Goal: Task Accomplishment & Management: Use online tool/utility

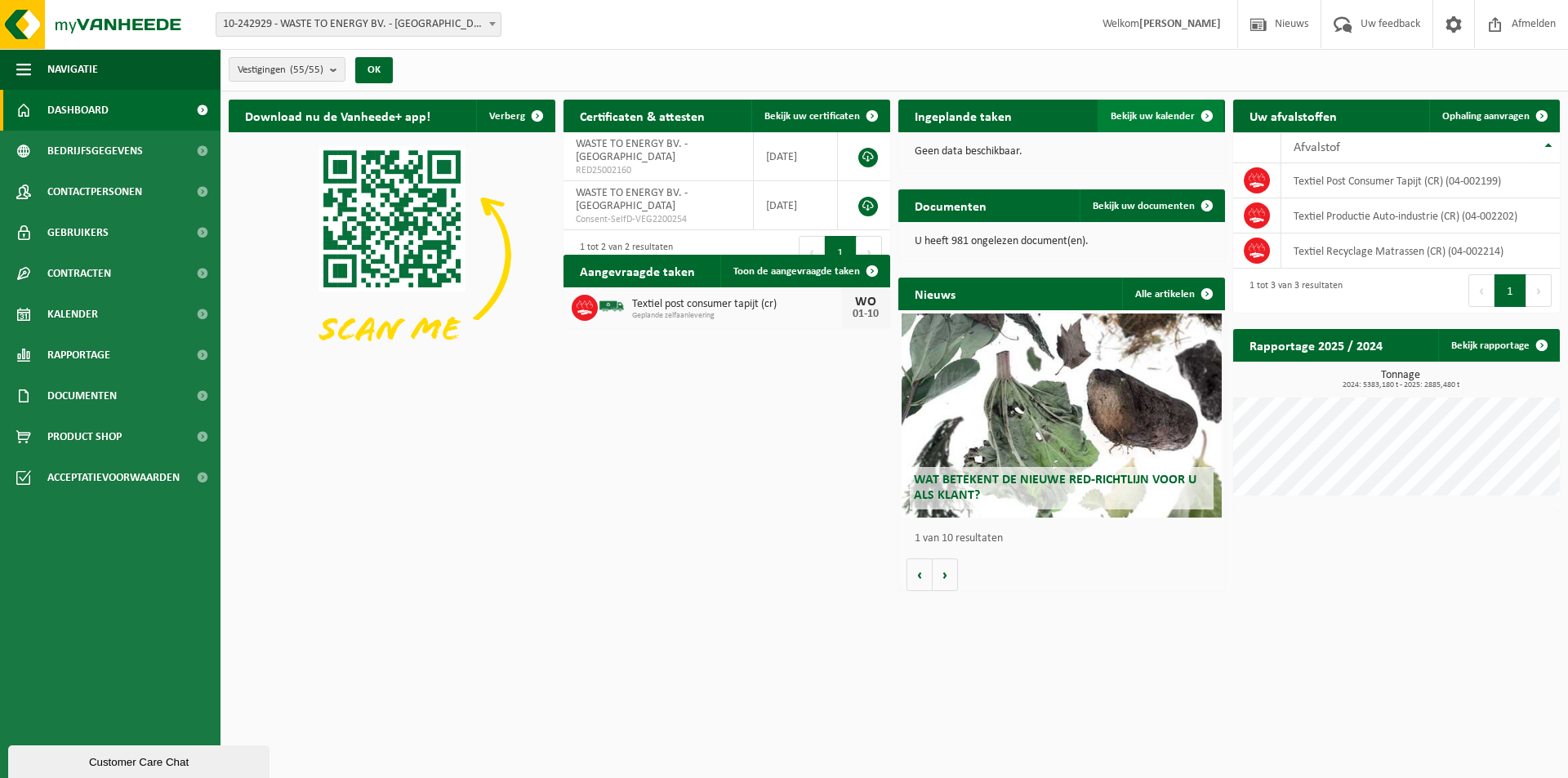
click at [1156, 115] on span "Bekijk uw kalender" at bounding box center [1153, 116] width 84 height 11
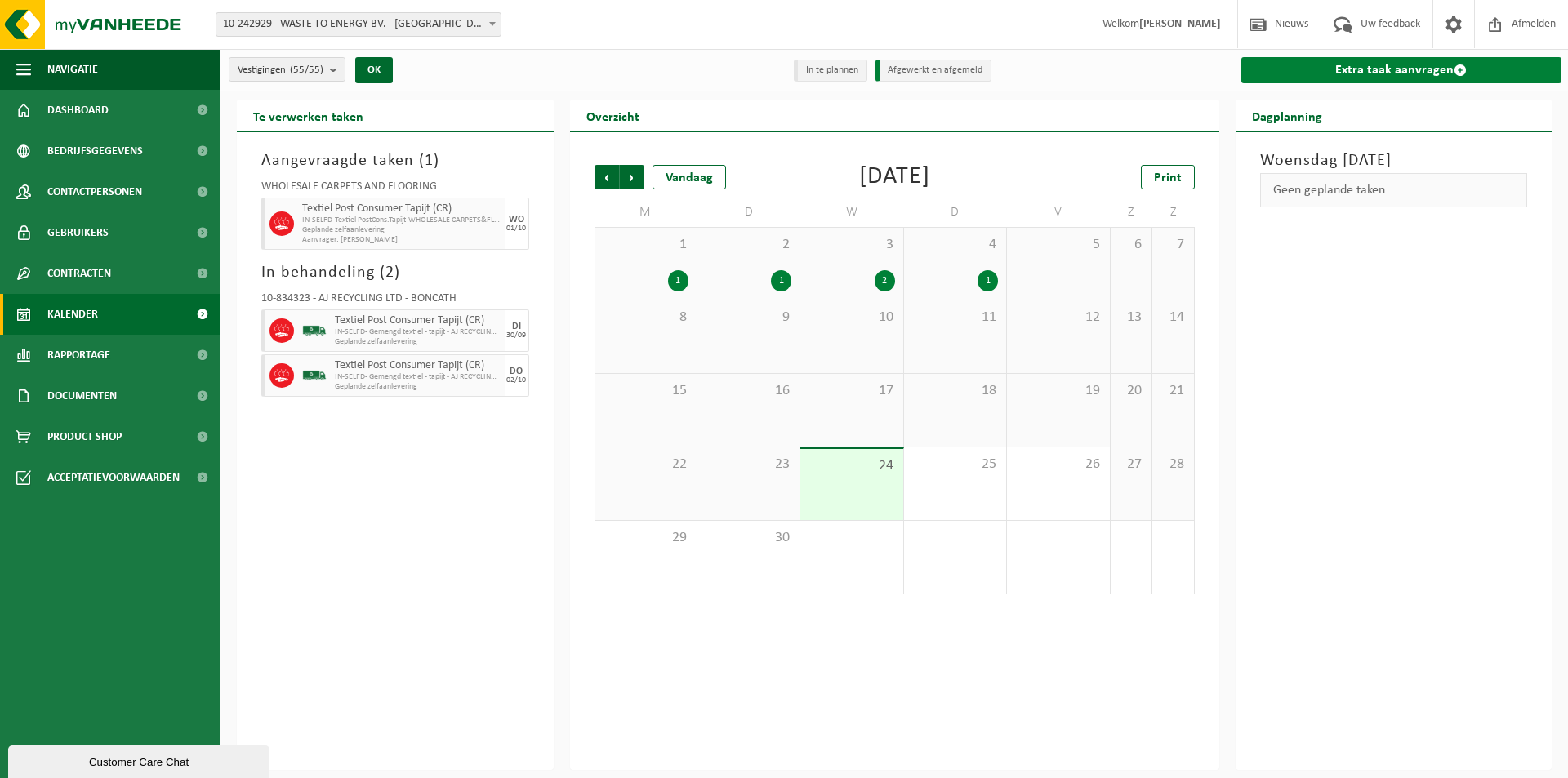
click at [1405, 67] on link "Extra taak aanvragen" at bounding box center [1402, 70] width 321 height 26
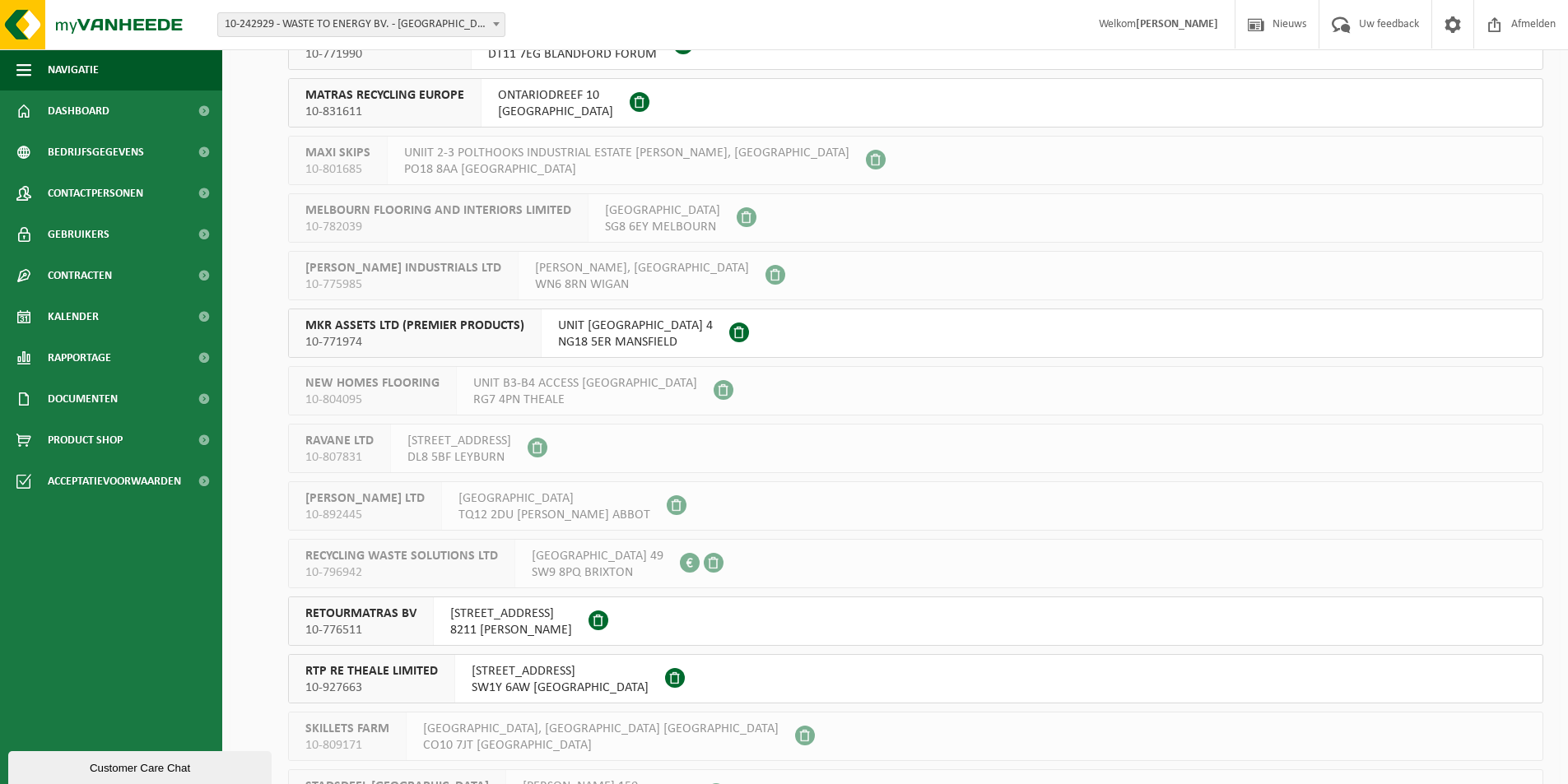
scroll to position [2602, 0]
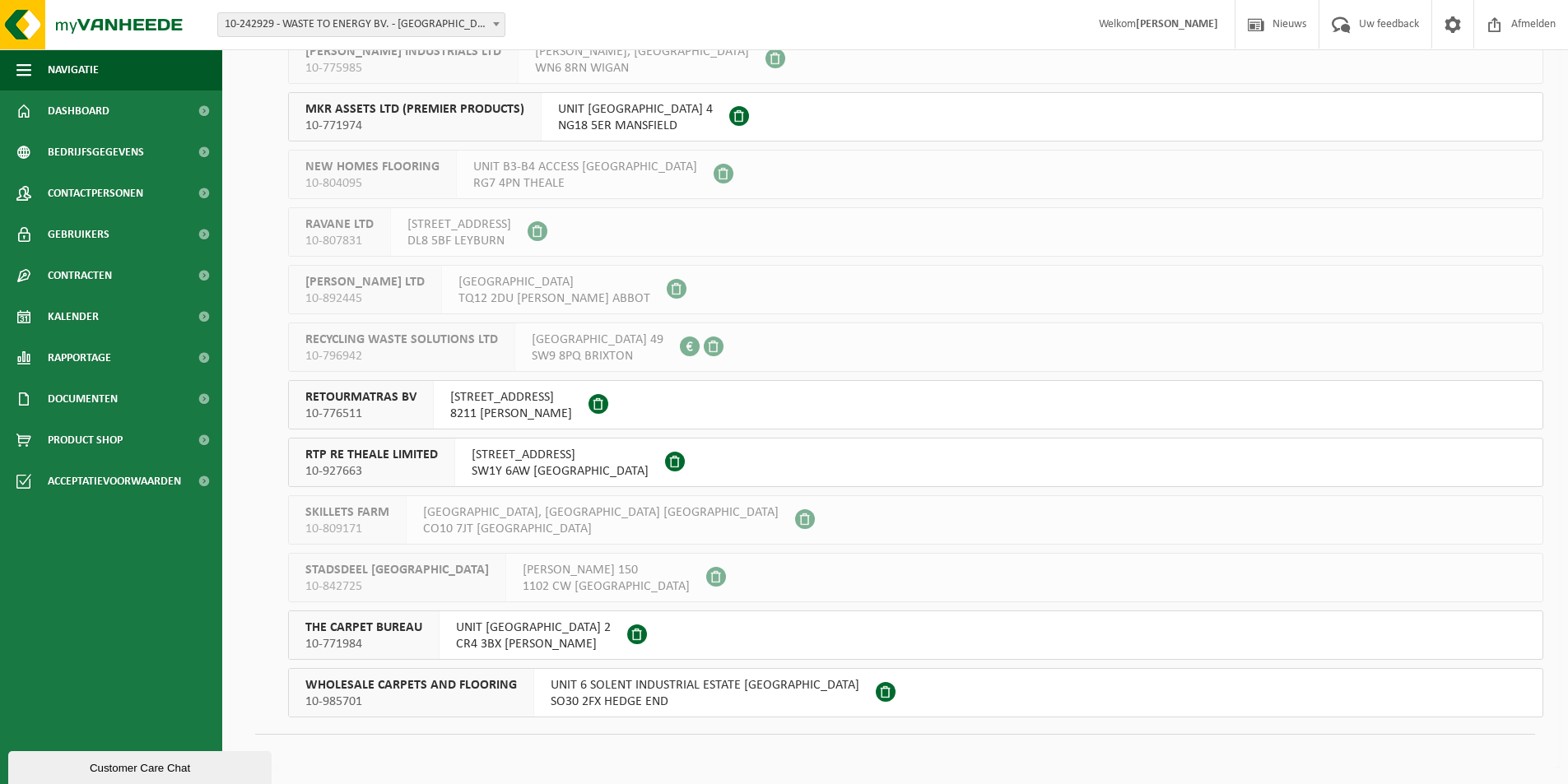
click at [345, 627] on span "THE CARPET BUREAU" at bounding box center [363, 628] width 117 height 17
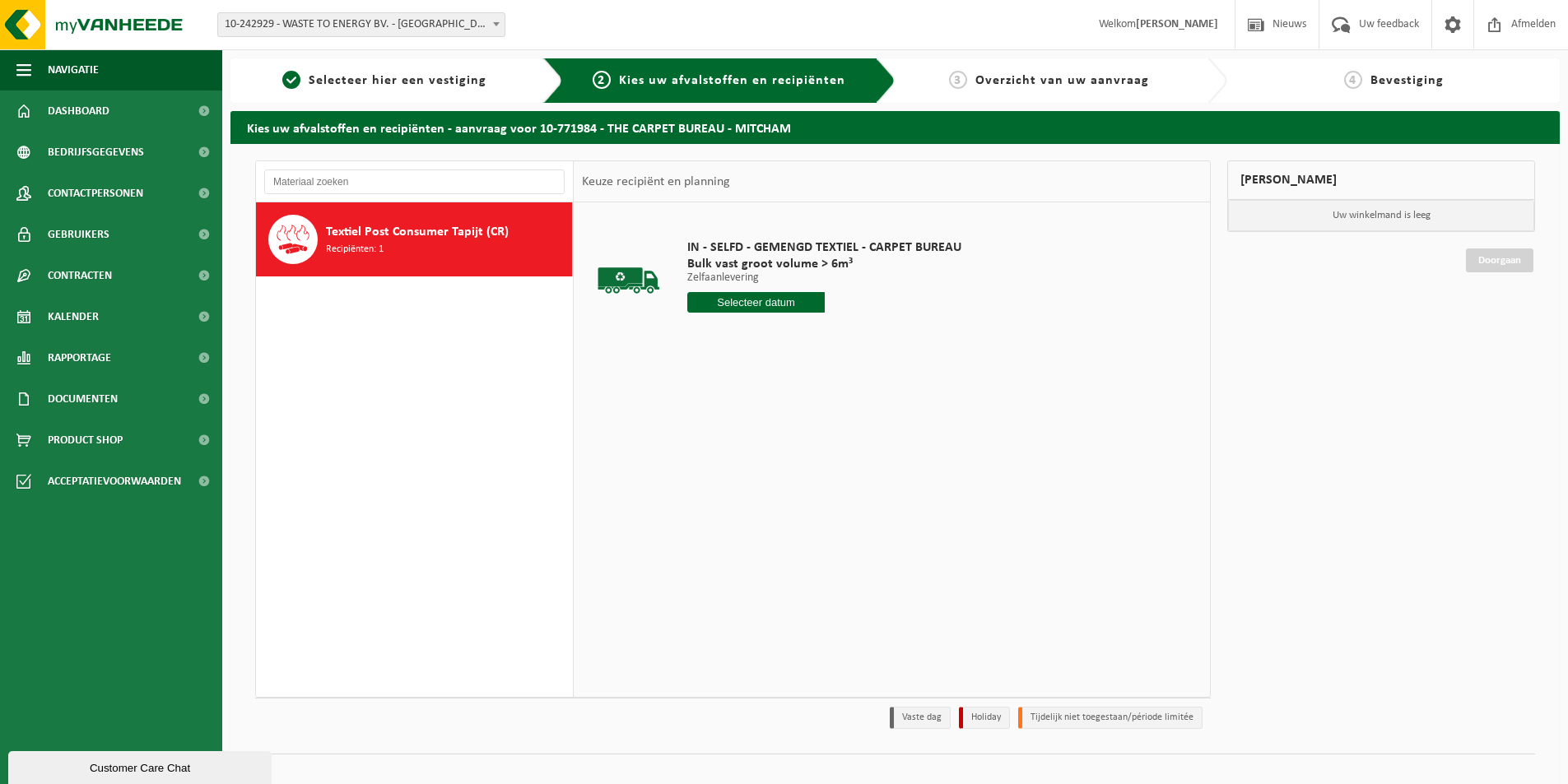
click at [745, 304] on input "text" at bounding box center [756, 302] width 138 height 21
drag, startPoint x: 871, startPoint y: 337, endPoint x: 869, endPoint y: 346, distance: 9.2
click at [871, 336] on icon at bounding box center [874, 340] width 27 height 27
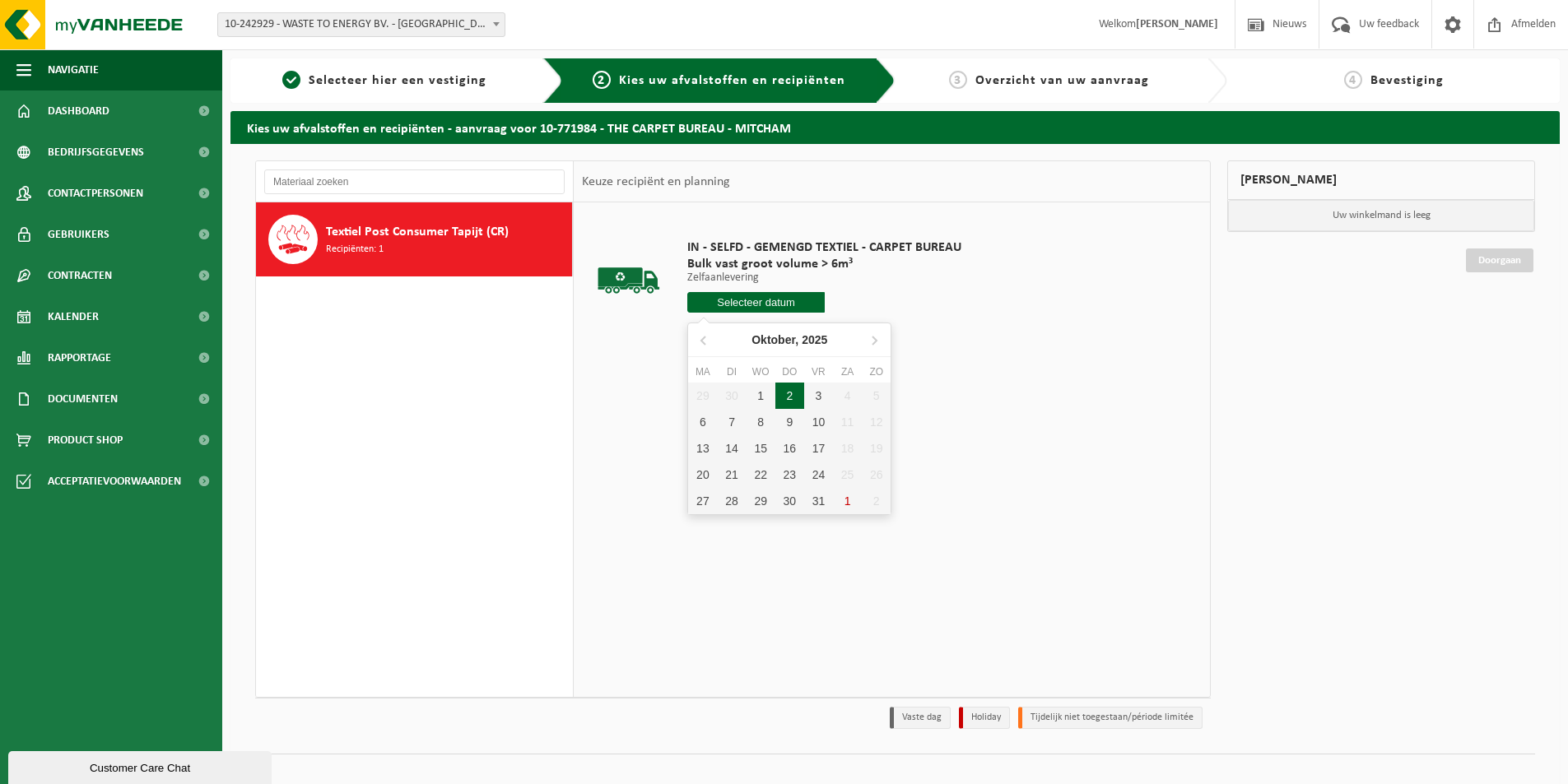
click at [788, 397] on div "2" at bounding box center [789, 396] width 29 height 27
type input "Van [DATE]"
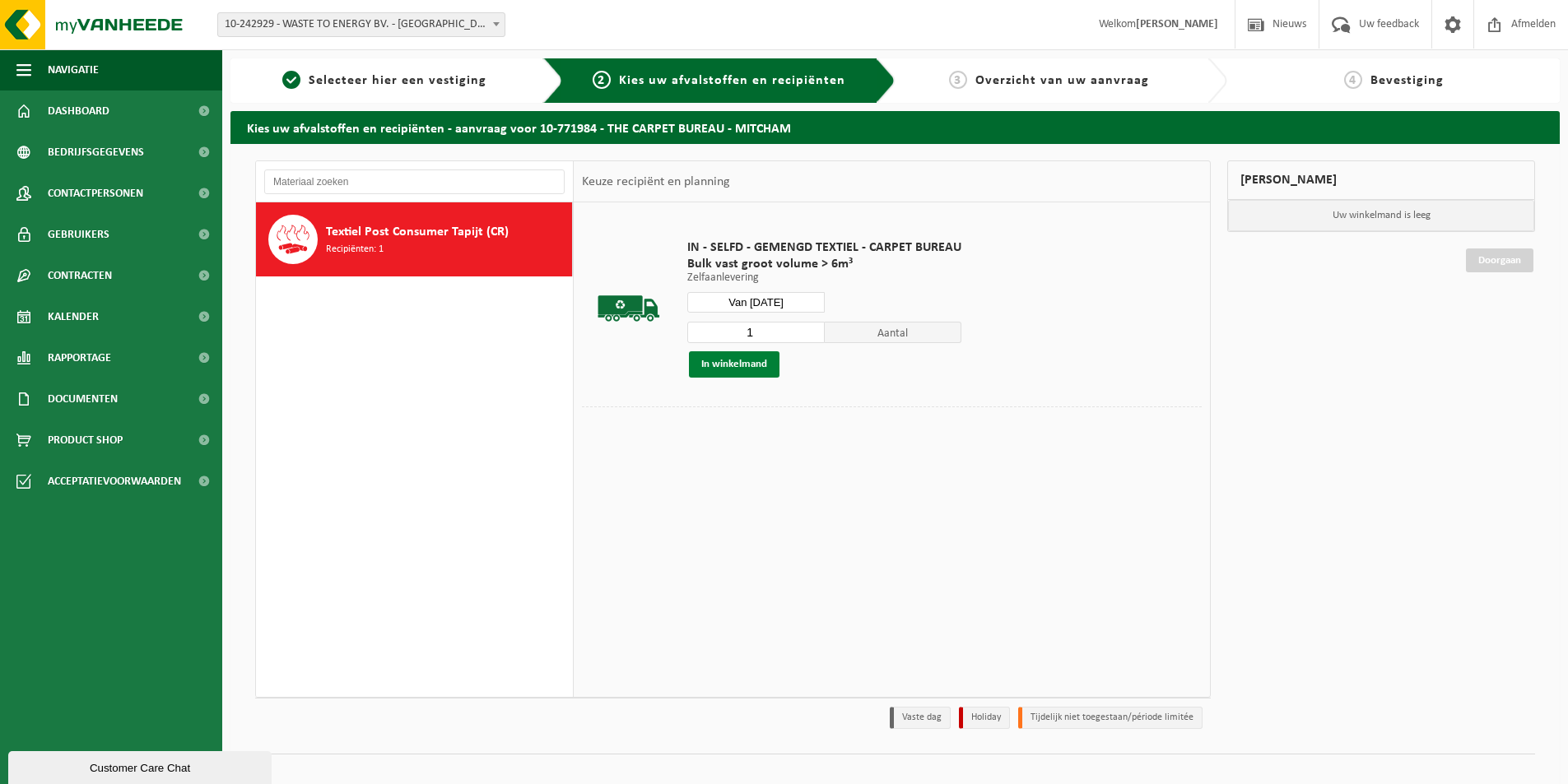
click at [740, 367] on button "In winkelmand" at bounding box center [734, 365] width 90 height 27
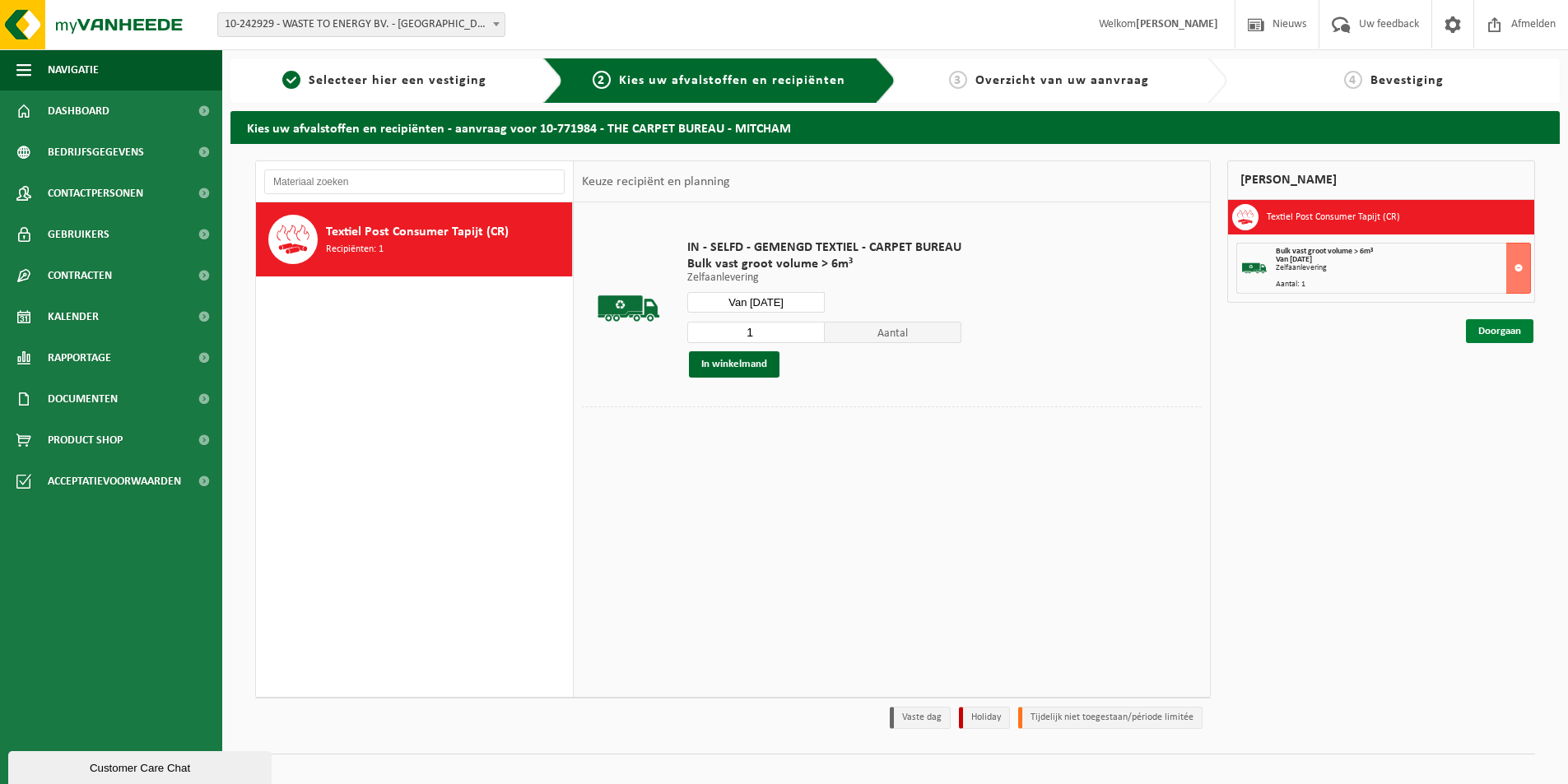
click at [1489, 332] on link "Doorgaan" at bounding box center [1499, 331] width 67 height 24
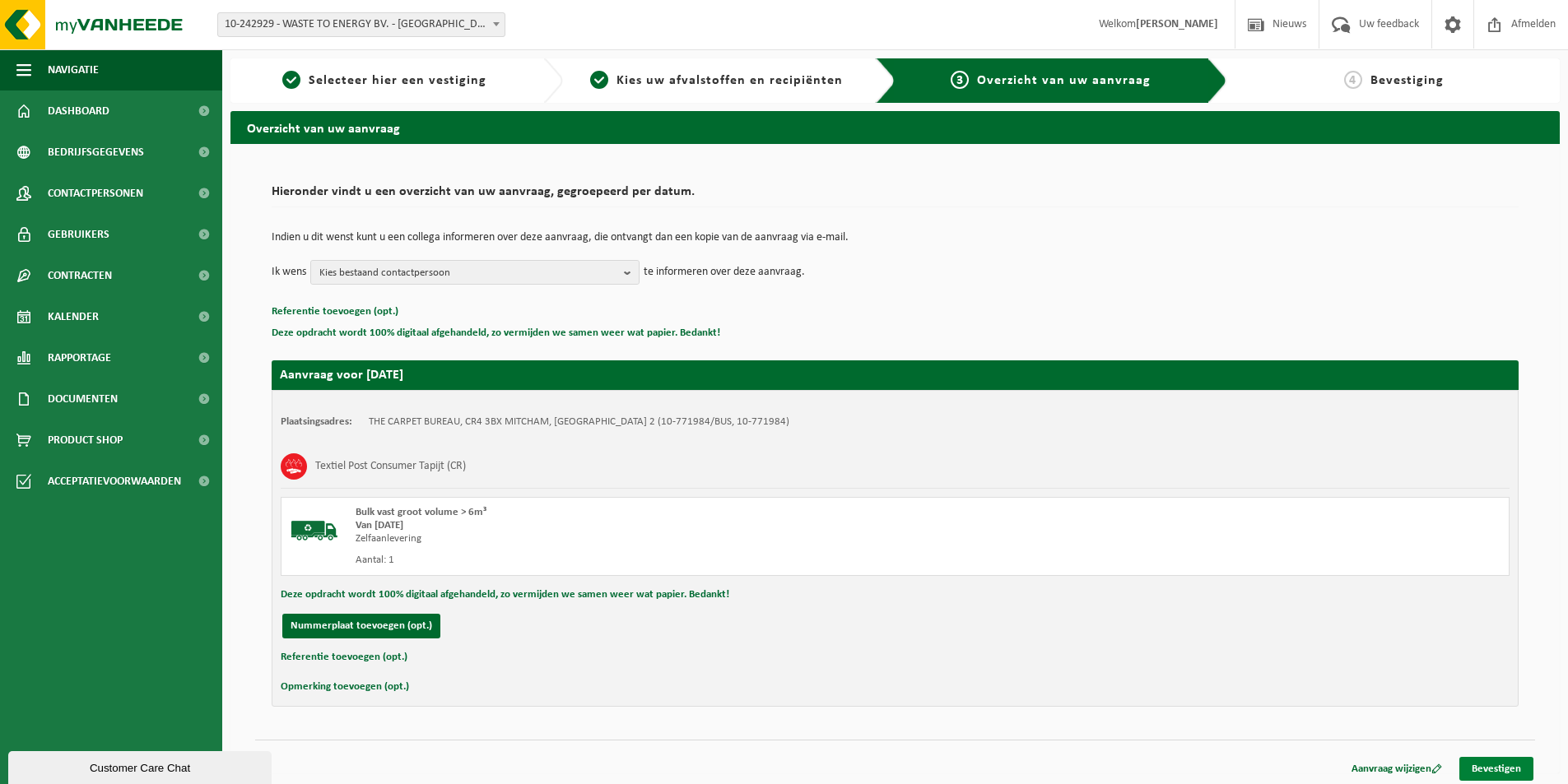
click at [1490, 762] on link "Bevestigen" at bounding box center [1496, 768] width 74 height 24
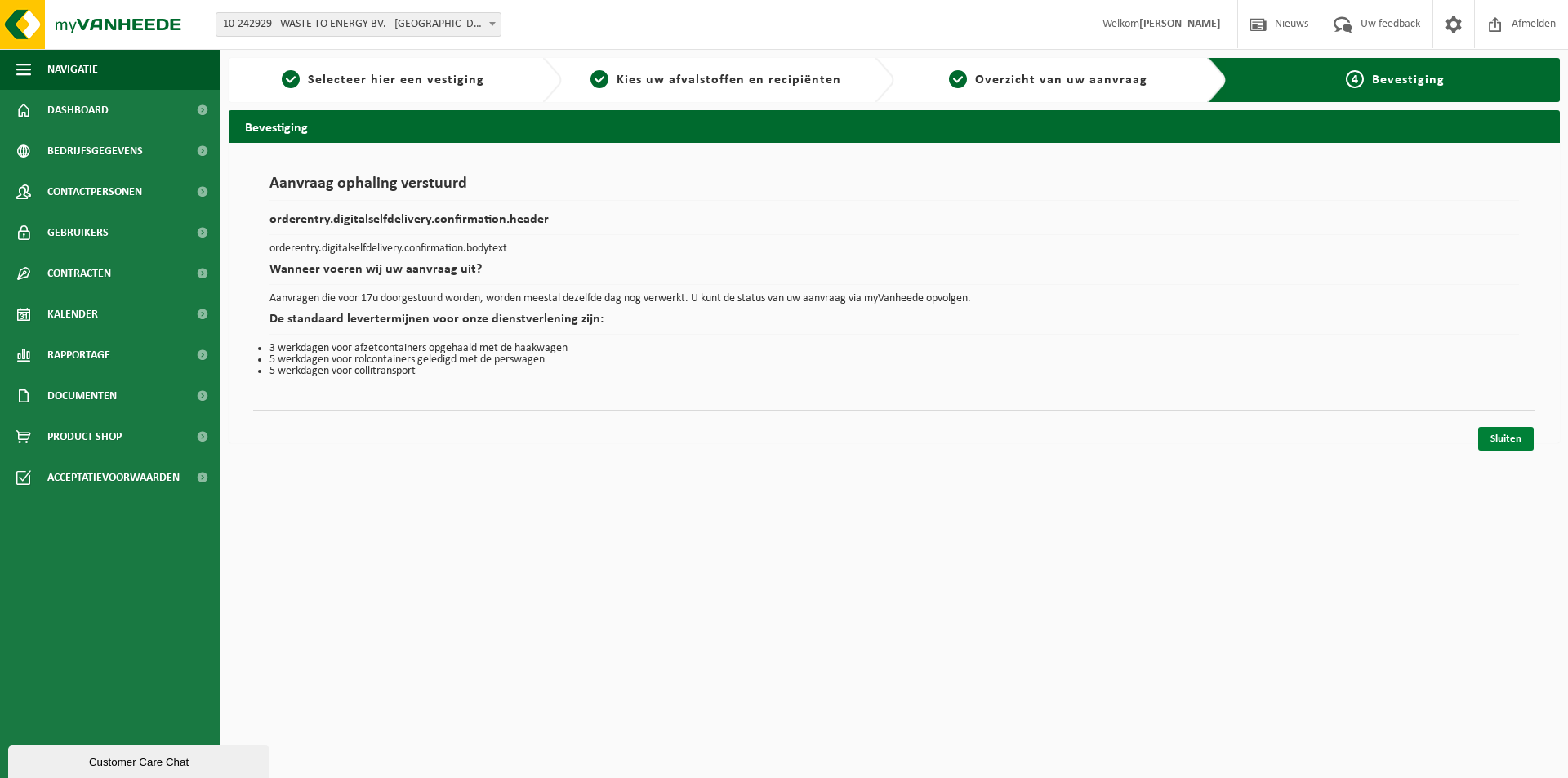
click at [1505, 436] on link "Sluiten" at bounding box center [1506, 438] width 56 height 24
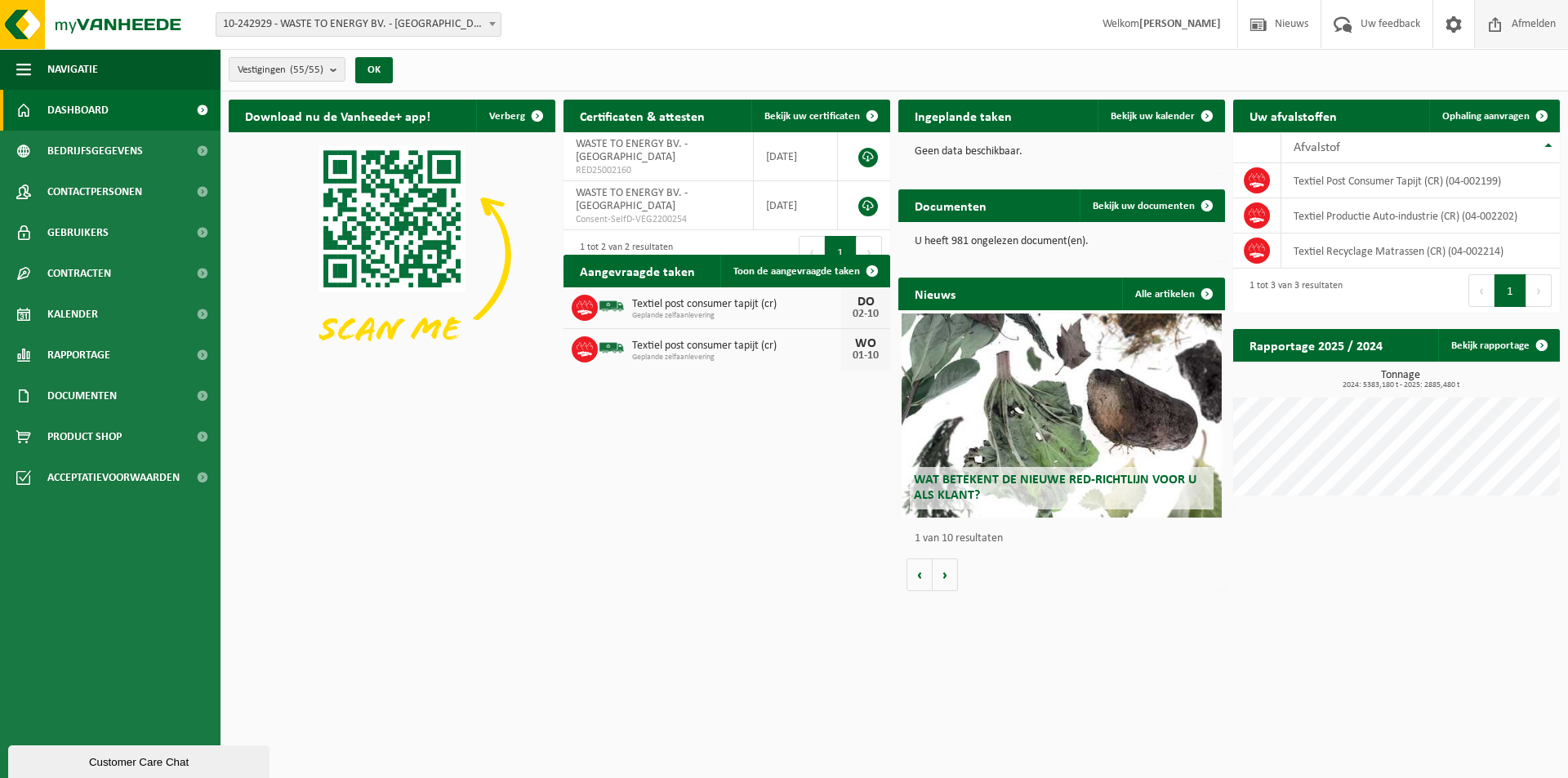
click at [1541, 23] on span "Afmelden" at bounding box center [1534, 24] width 53 height 49
